Goal: Information Seeking & Learning: Learn about a topic

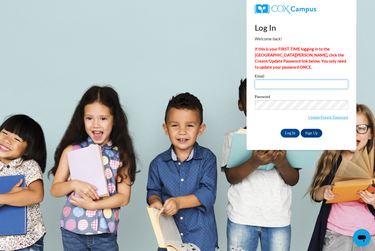
type input "Sholmes489@gmail.com"
click at [290, 133] on input "Log In" at bounding box center [289, 133] width 19 height 9
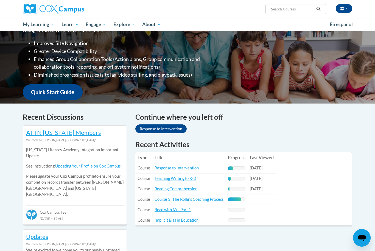
scroll to position [101, 0]
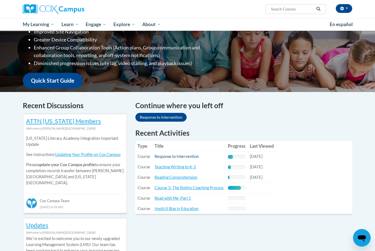
click at [192, 154] on link "Response to Intervention" at bounding box center [176, 156] width 44 height 5
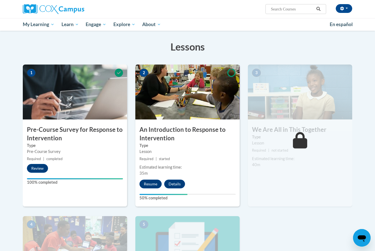
scroll to position [89, 0]
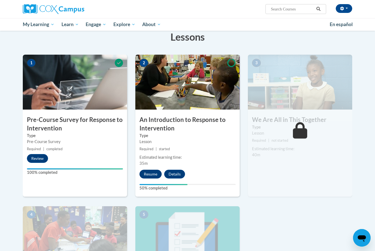
click at [147, 170] on button "Resume" at bounding box center [150, 174] width 22 height 9
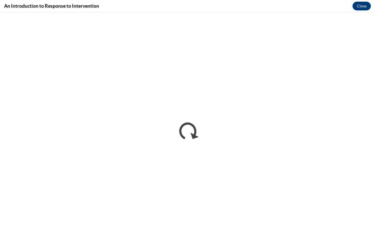
scroll to position [0, 0]
